Goal: Task Accomplishment & Management: Use online tool/utility

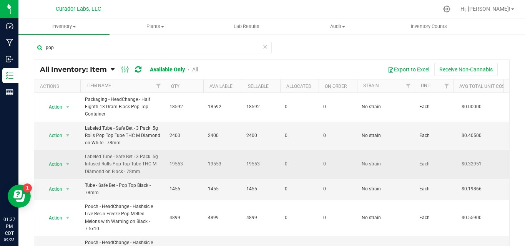
drag, startPoint x: 109, startPoint y: 165, endPoint x: 145, endPoint y: 167, distance: 35.8
click at [135, 163] on span "Labeled Tube - Safe Bet - 3 Pack .5g Infused Rolls Pop Top Tube THC M Diamond o…" at bounding box center [122, 164] width 75 height 22
click at [146, 173] on span "Labeled Tube - Safe Bet - 3 Pack .5g Infused Rolls Pop Top Tube THC M Diamond o…" at bounding box center [122, 164] width 75 height 22
drag, startPoint x: 125, startPoint y: 166, endPoint x: 86, endPoint y: 158, distance: 40.1
click at [86, 158] on span "Labeled Tube - Safe Bet - 3 Pack .5g Infused Rolls Pop Top Tube THC M Diamond o…" at bounding box center [122, 164] width 75 height 22
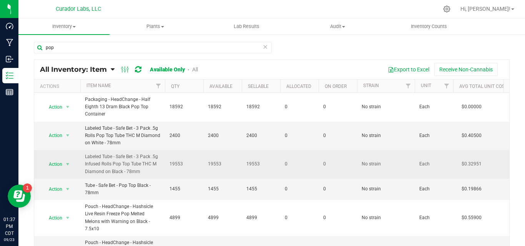
copy span "Labeled Tube - Safe Bet - 3 Pack .5g Infused Rolls Pop Top Tube THC M Diamond o…"
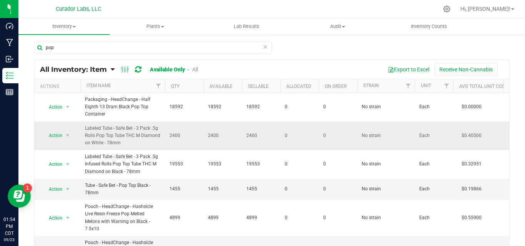
copy span "Labeled Tube - Safe Bet - 3 Pack .5g Infused Rolls Pop Top Tube THC M Diamond o…"
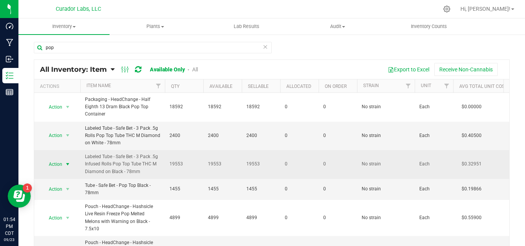
click at [56, 164] on span "Action" at bounding box center [52, 164] width 21 height 11
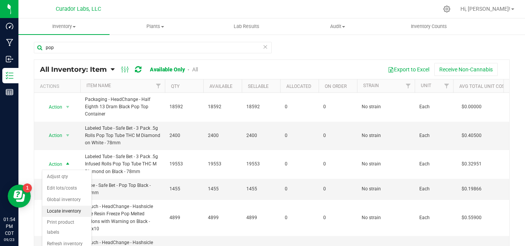
click at [64, 210] on li "Locate inventory" at bounding box center [66, 212] width 49 height 12
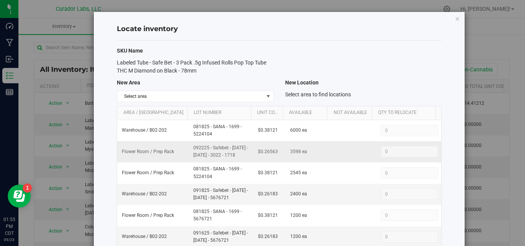
drag, startPoint x: 189, startPoint y: 147, endPoint x: 240, endPoint y: 156, distance: 51.8
click at [240, 156] on td "092225 - Safebet - [DATE] - [DATE] - 3022 - 1718" at bounding box center [221, 151] width 65 height 21
copy span "092225 - Safebet - [DATE] - [DATE] - 3022 - 1718"
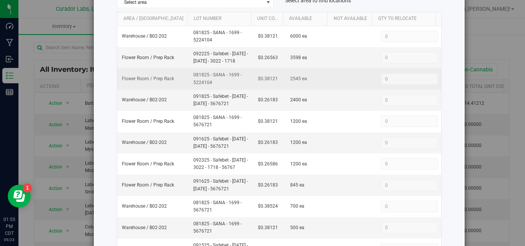
scroll to position [26, 0]
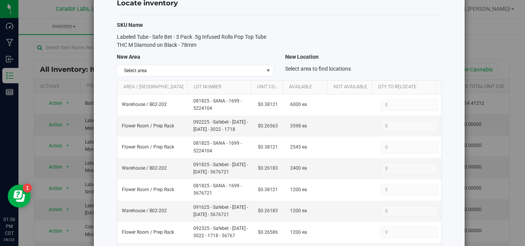
drag, startPoint x: 204, startPoint y: 49, endPoint x: 140, endPoint y: 35, distance: 65.3
click at [140, 35] on div "SKU Name Labeled Tube - Safe Bet - 3 Pack .5g Infused Rolls Pop Top Tube THC M …" at bounding box center [279, 194] width 325 height 359
click at [140, 35] on span "Labeled Tube - Safe Bet - 3 Pack .5g Infused Rolls Pop Top Tube THC M Diamond o…" at bounding box center [191, 41] width 149 height 14
drag, startPoint x: 169, startPoint y: 43, endPoint x: 116, endPoint y: 33, distance: 53.1
click at [116, 33] on div "Labeled Tube - Safe Bet - 3 Pack .5g Infused Rolls Pop Top Tube THC M Diamond o…" at bounding box center [195, 41] width 168 height 16
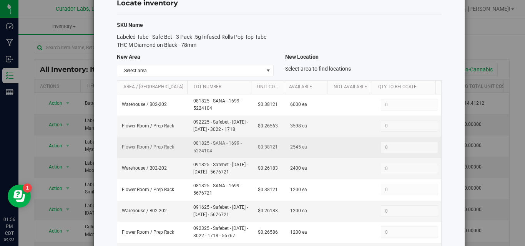
scroll to position [32, 0]
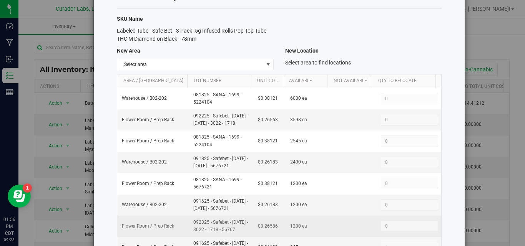
drag, startPoint x: 189, startPoint y: 220, endPoint x: 235, endPoint y: 229, distance: 47.5
click at [235, 229] on td "092325 - Safebet - [DATE] - 3022 - 1718 - 56767" at bounding box center [221, 226] width 65 height 21
copy span "092325 - Safebet - [DATE] - 3022 - 1718 - 56767"
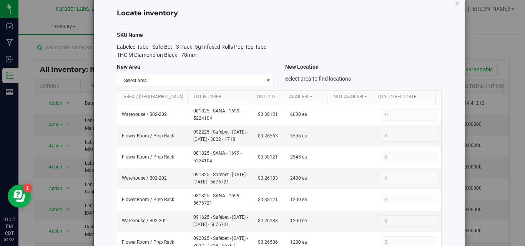
scroll to position [0, 0]
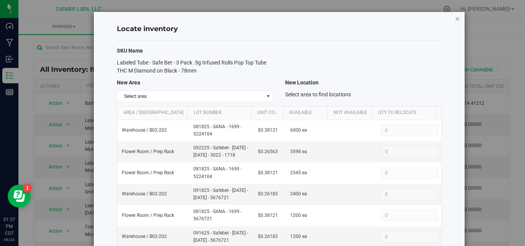
click at [454, 18] on icon "button" at bounding box center [456, 18] width 5 height 9
